Goal: Navigation & Orientation: Understand site structure

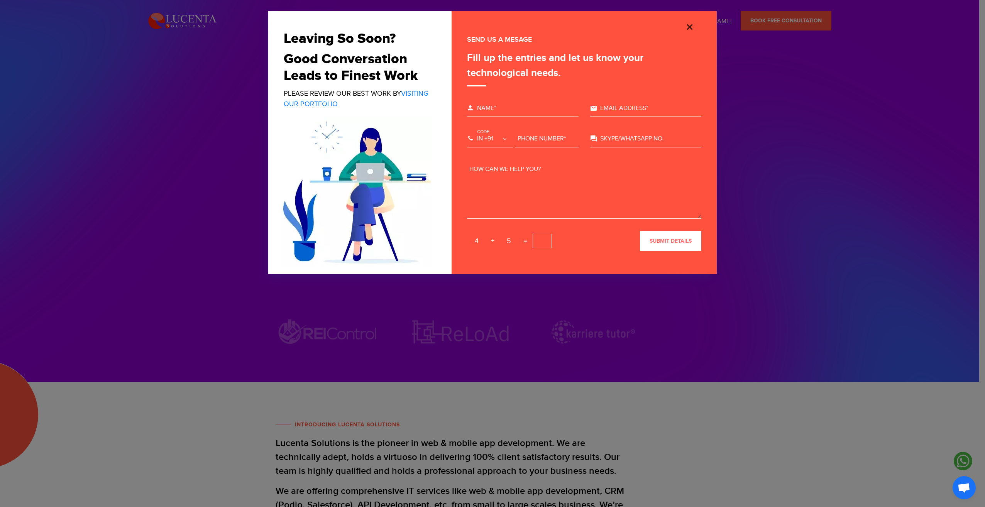
click at [690, 25] on img "Close" at bounding box center [689, 26] width 9 height 9
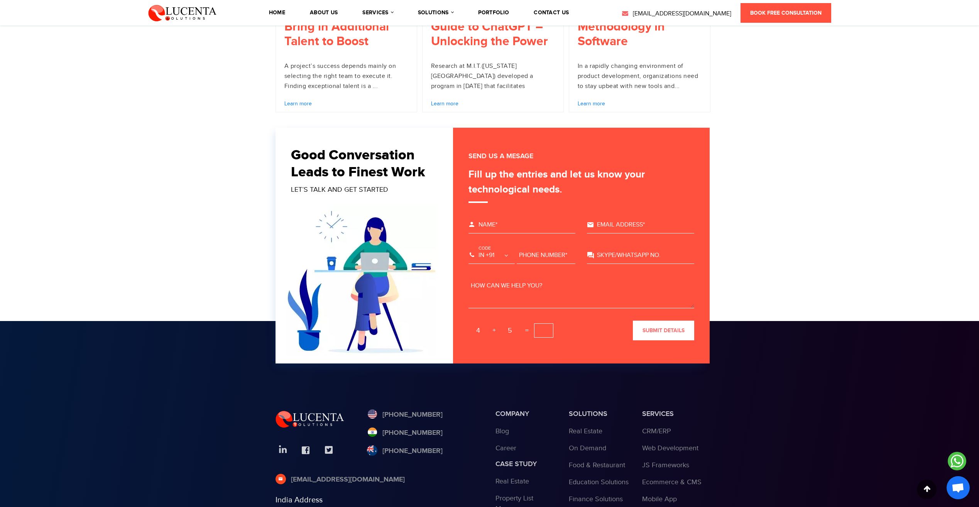
scroll to position [2424, 0]
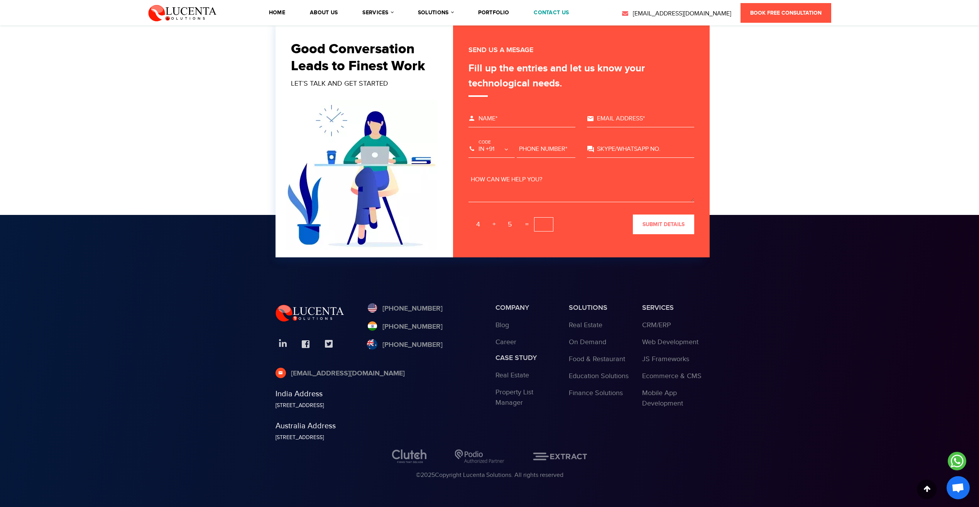
click at [552, 10] on link "contact us" at bounding box center [551, 12] width 35 height 5
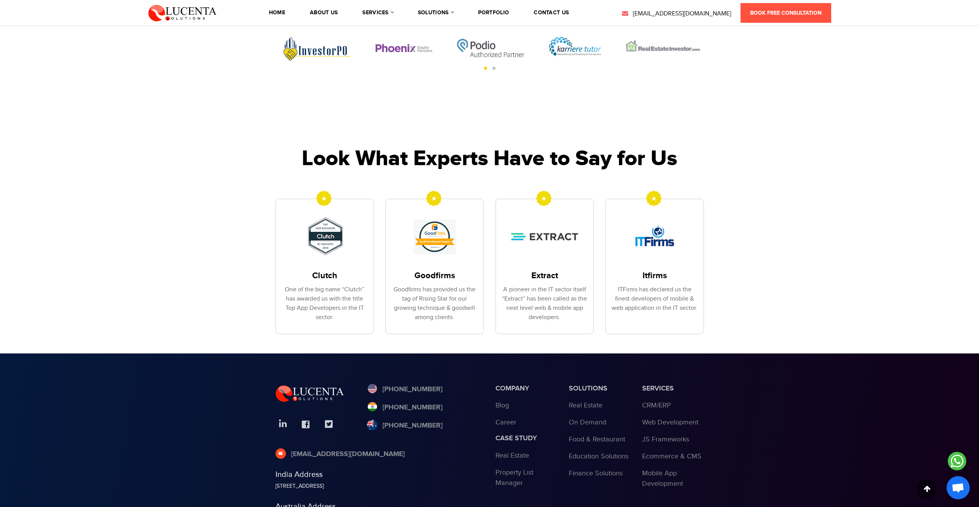
scroll to position [822, 0]
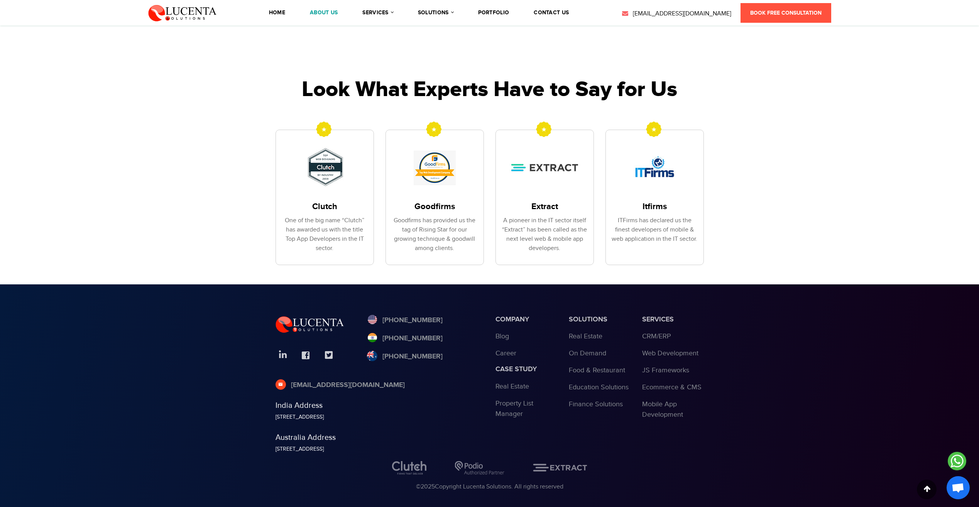
click at [327, 10] on link "About Us" at bounding box center [324, 12] width 28 height 5
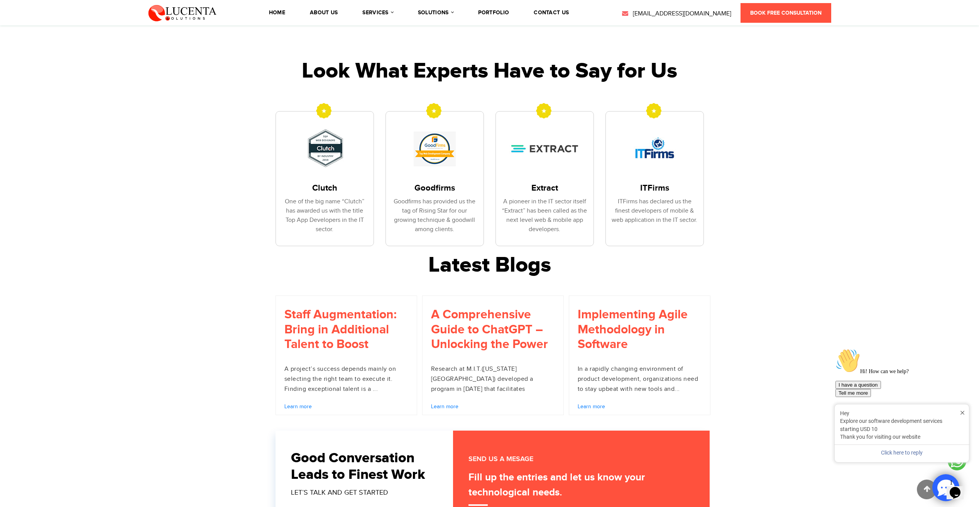
scroll to position [1668, 0]
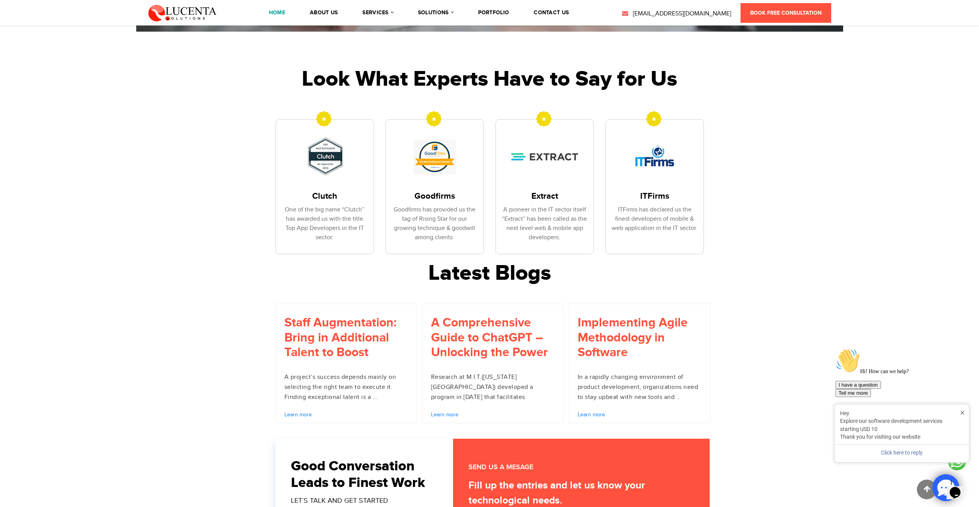
click at [284, 12] on link "Home" at bounding box center [277, 12] width 16 height 5
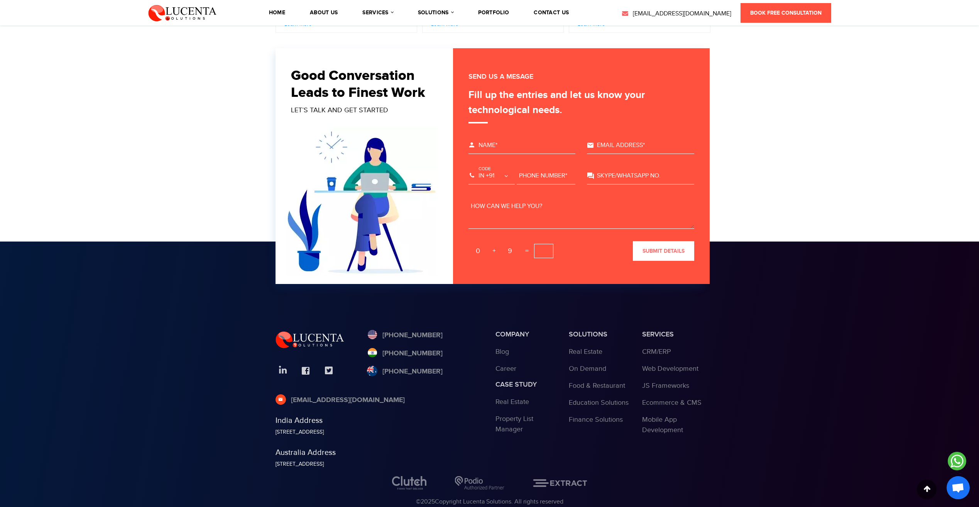
scroll to position [2424, 0]
